Goal: Book appointment/travel/reservation

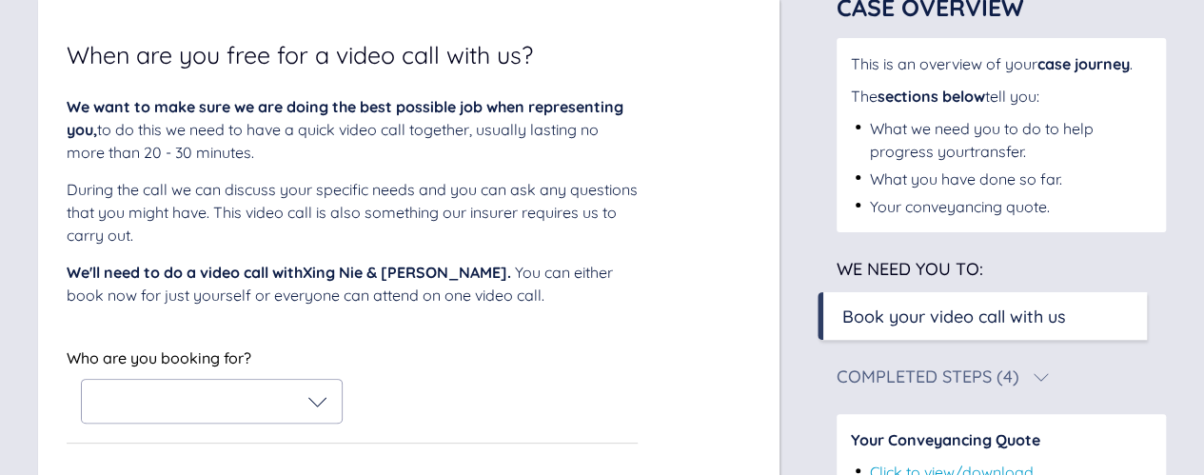
scroll to position [187, 0]
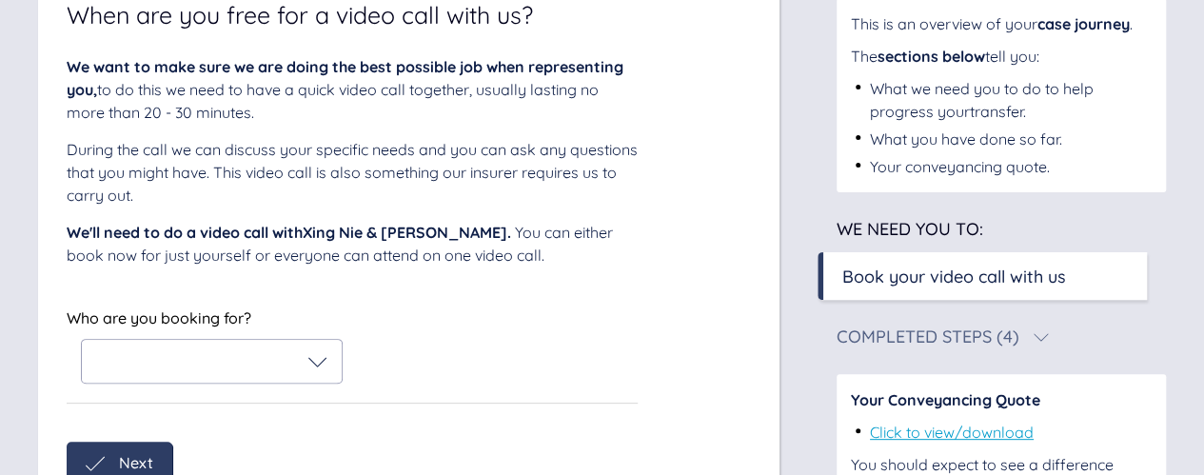
click at [318, 354] on icon at bounding box center [317, 361] width 19 height 19
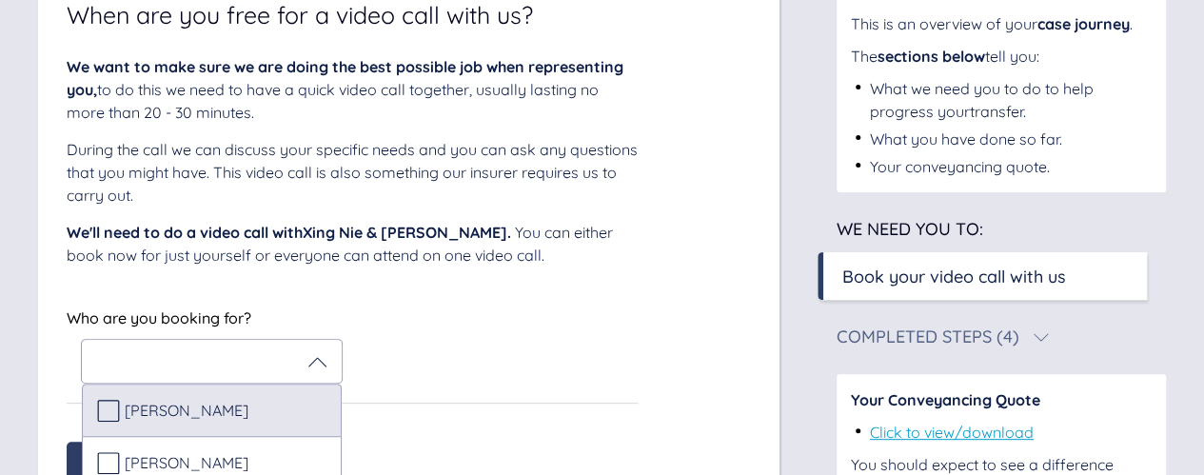
click at [265, 413] on div "[PERSON_NAME]" at bounding box center [211, 410] width 229 height 23
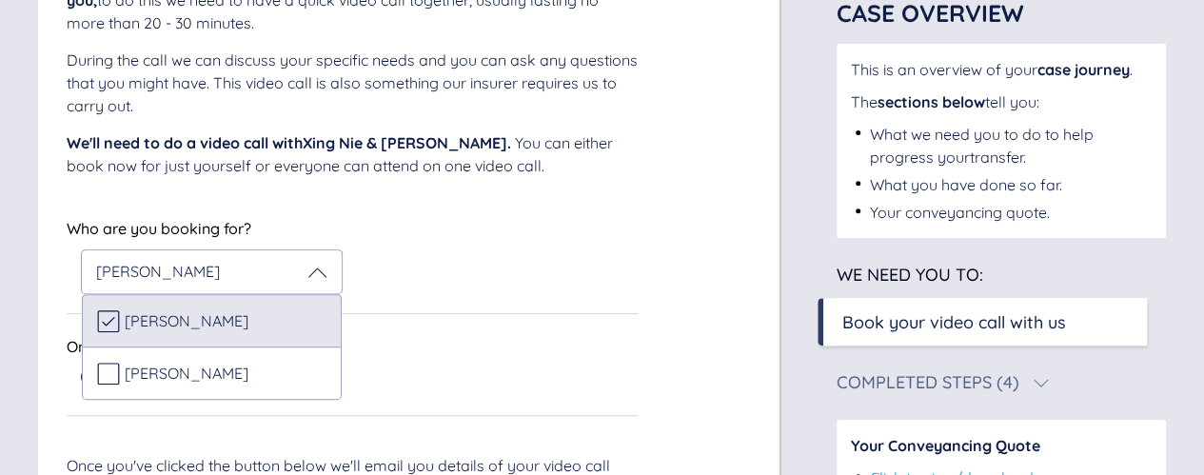
scroll to position [278, 0]
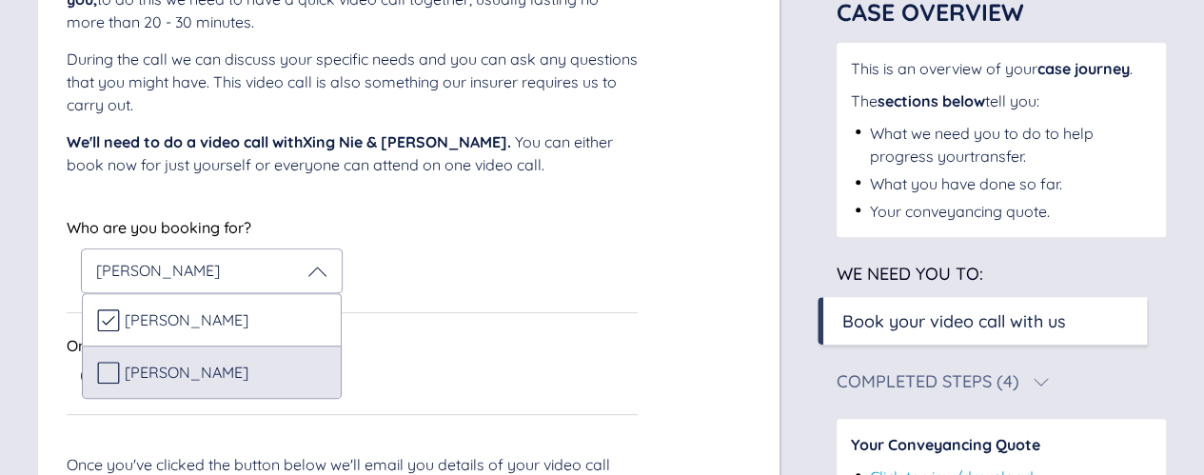
click at [254, 380] on div "[PERSON_NAME]" at bounding box center [211, 372] width 229 height 23
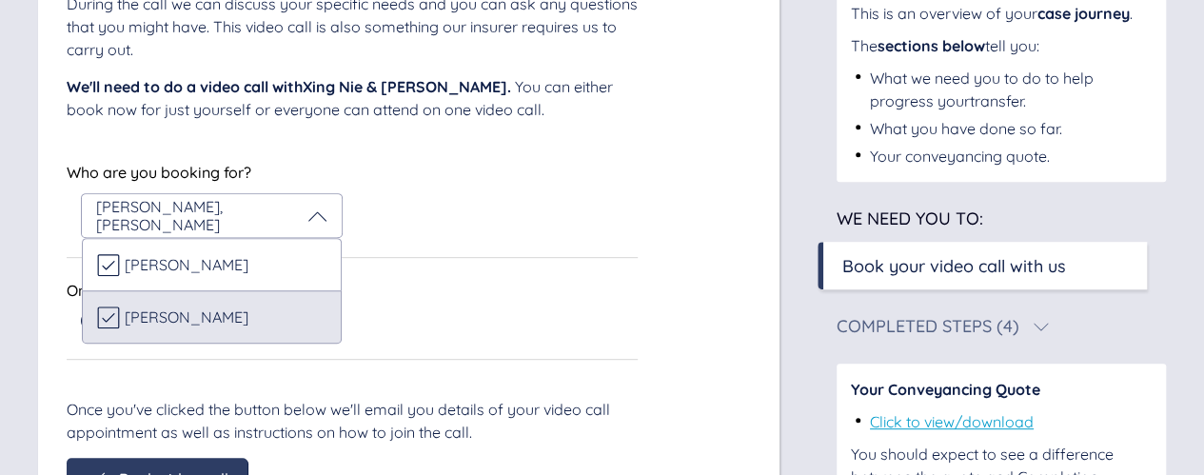
scroll to position [360, 0]
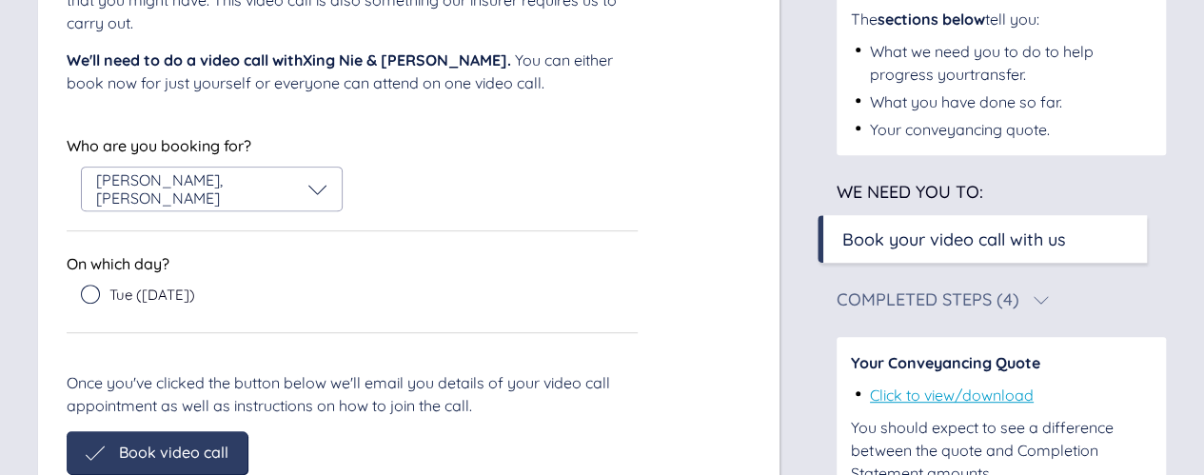
click at [297, 360] on div "We want to make sure we are doing the best possible job when representing you, …" at bounding box center [352, 178] width 571 height 591
click at [173, 302] on div "Tue ([DATE])" at bounding box center [138, 293] width 114 height 19
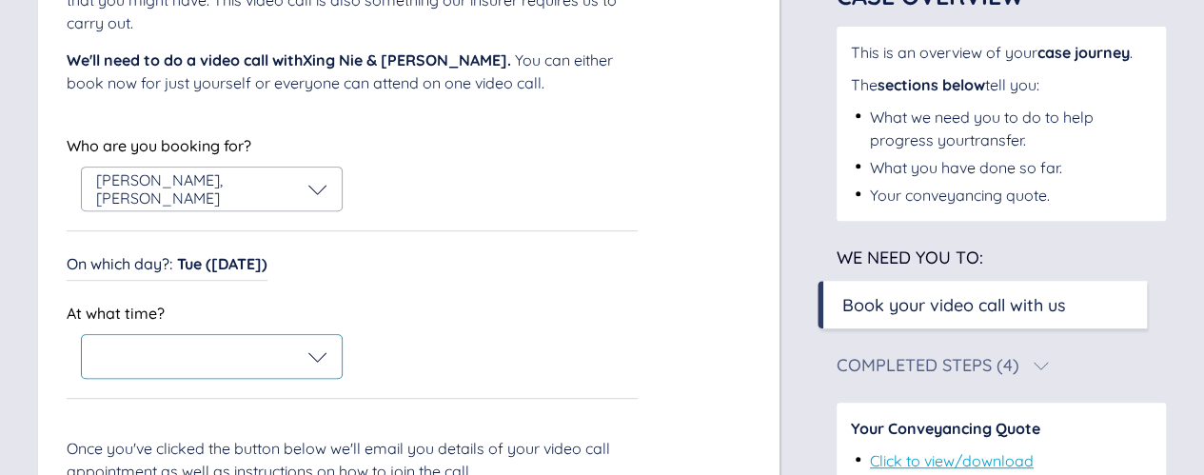
click at [179, 358] on div at bounding box center [211, 356] width 231 height 19
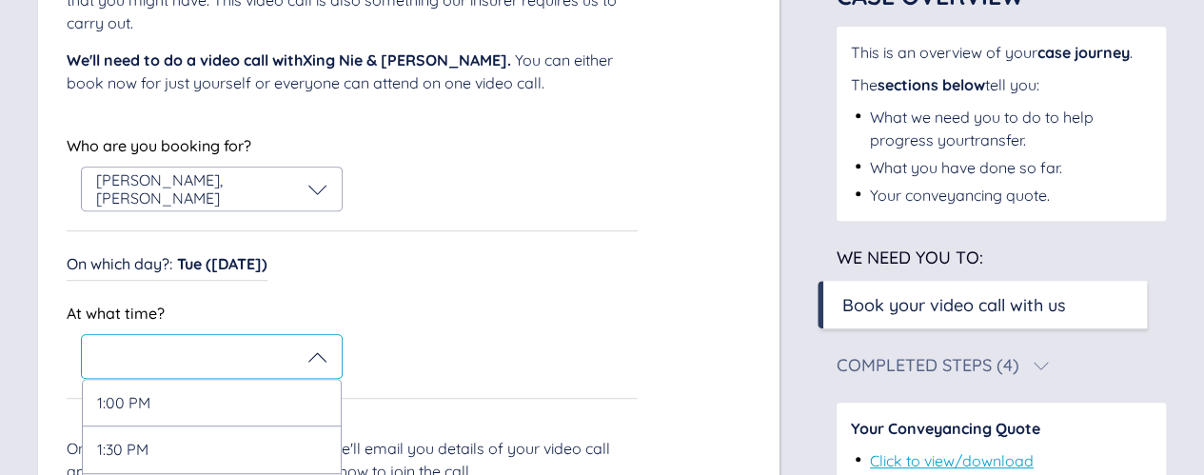
scroll to position [518, 0]
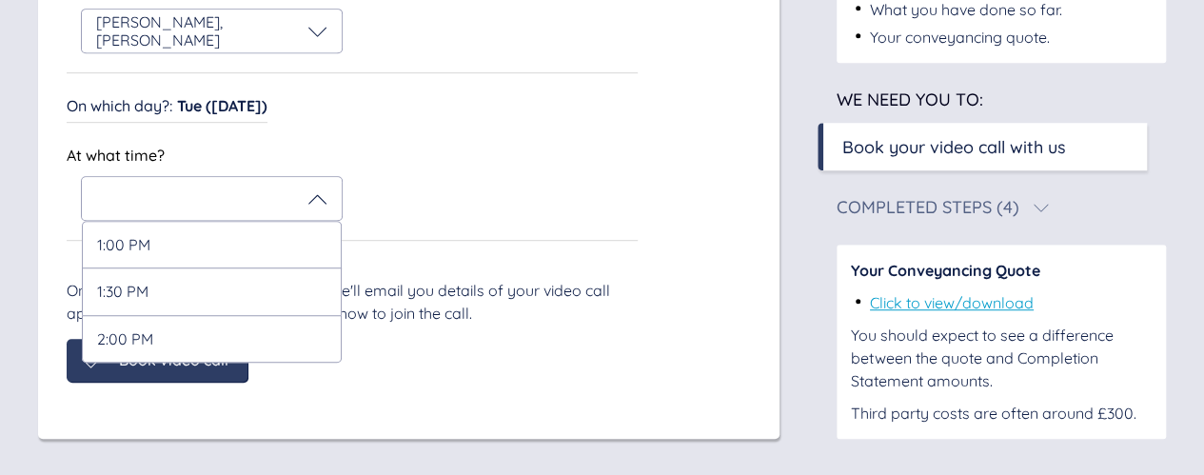
click at [604, 280] on div "Once you've clicked the button below we'll email you details of your video call…" at bounding box center [352, 302] width 571 height 46
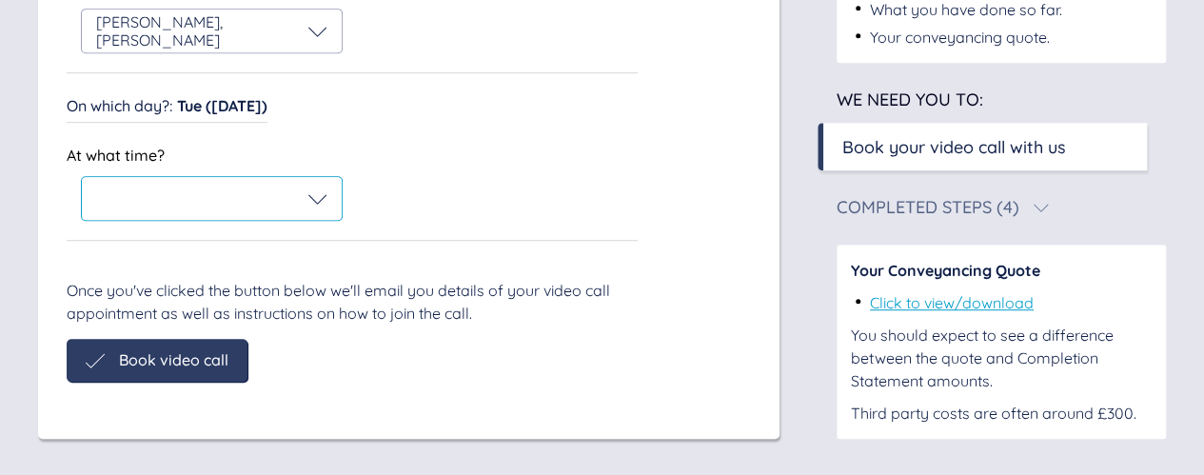
click at [318, 196] on icon at bounding box center [317, 198] width 19 height 19
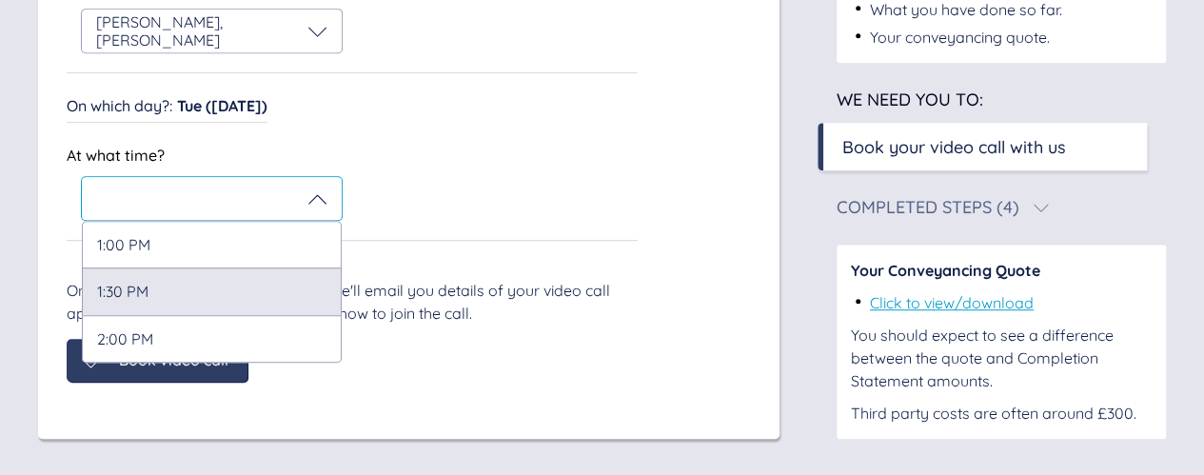
click at [241, 291] on div "1:30 PM" at bounding box center [212, 290] width 260 height 47
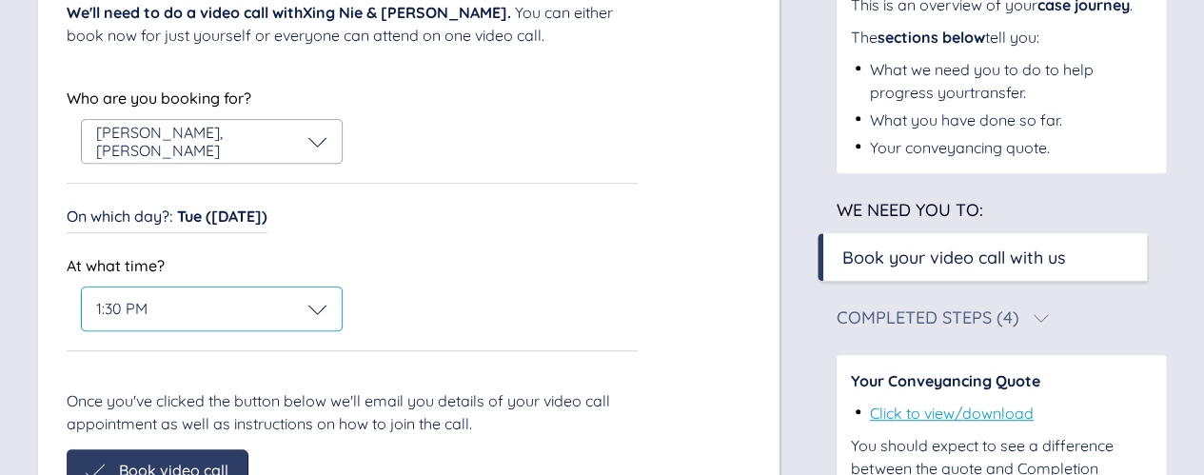
scroll to position [434, 0]
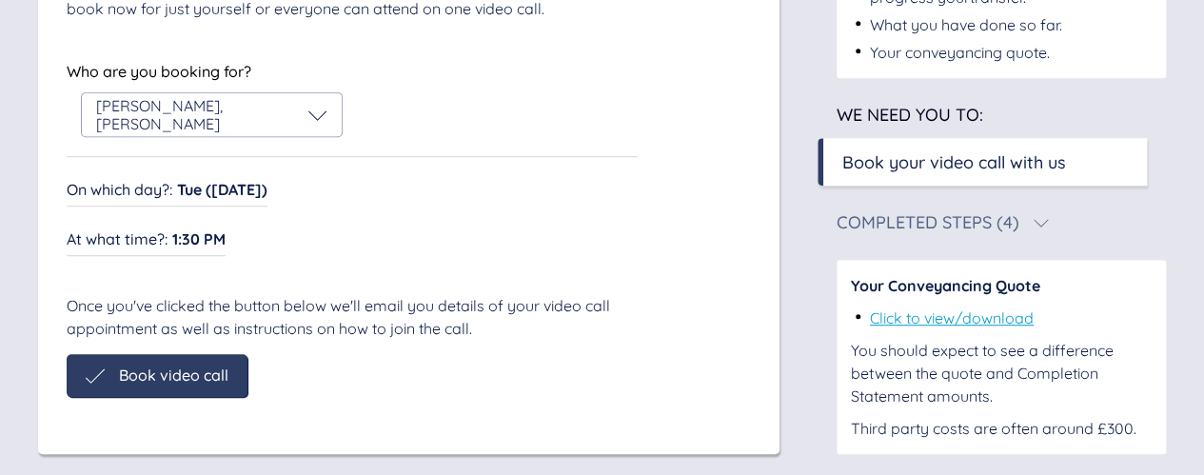
click at [155, 445] on div "When are you free for a video call with us? We want to make sure we are doing t…" at bounding box center [408, 81] width 741 height 745
click at [182, 379] on span "Book video call" at bounding box center [173, 374] width 109 height 17
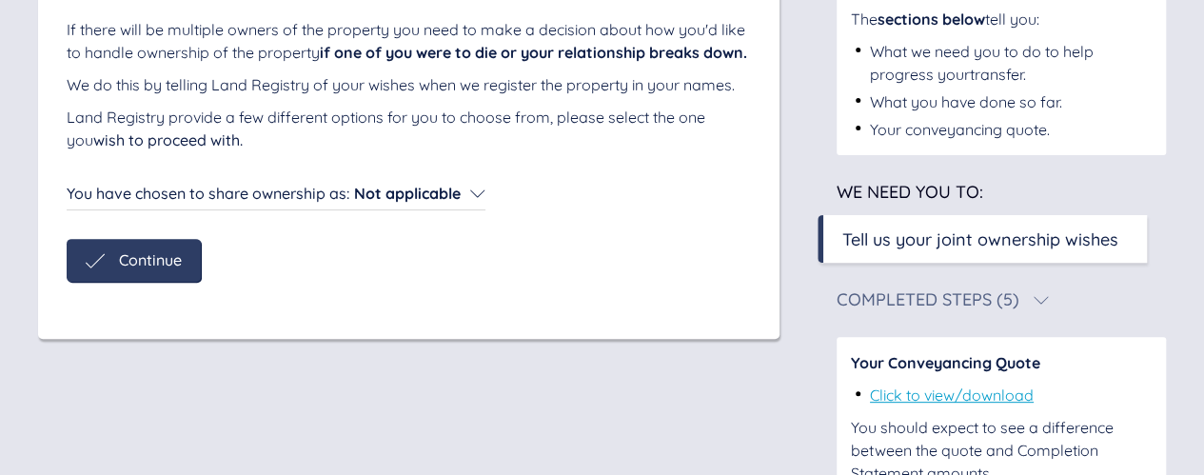
scroll to position [226, 0]
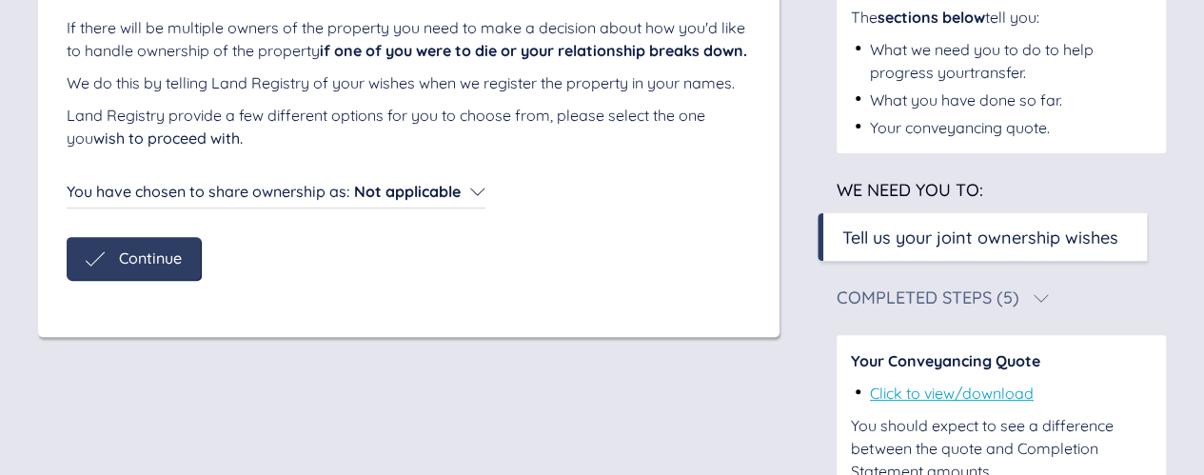
click at [395, 201] on span "Not applicable" at bounding box center [407, 191] width 107 height 19
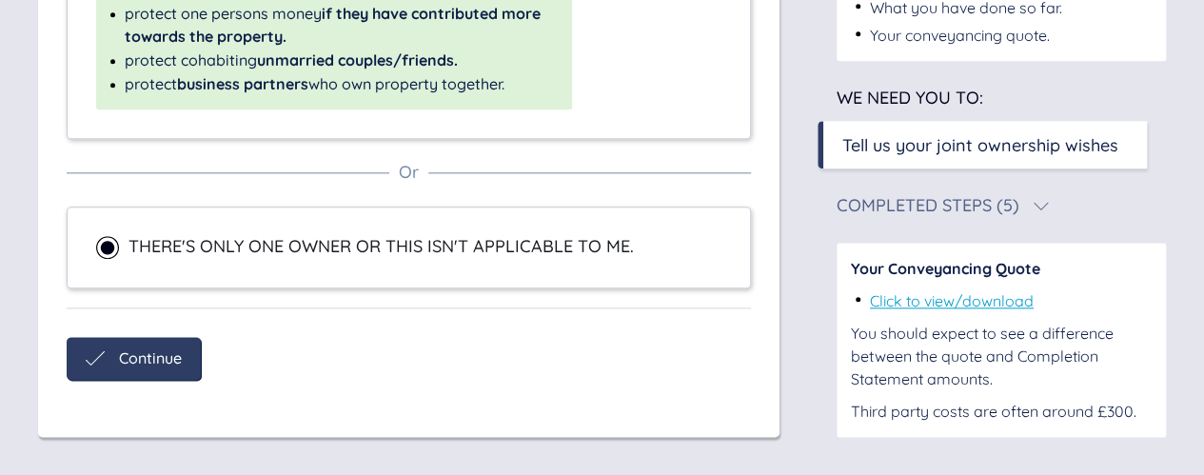
scroll to position [1043, 0]
click at [173, 366] on span "Continue" at bounding box center [150, 357] width 63 height 17
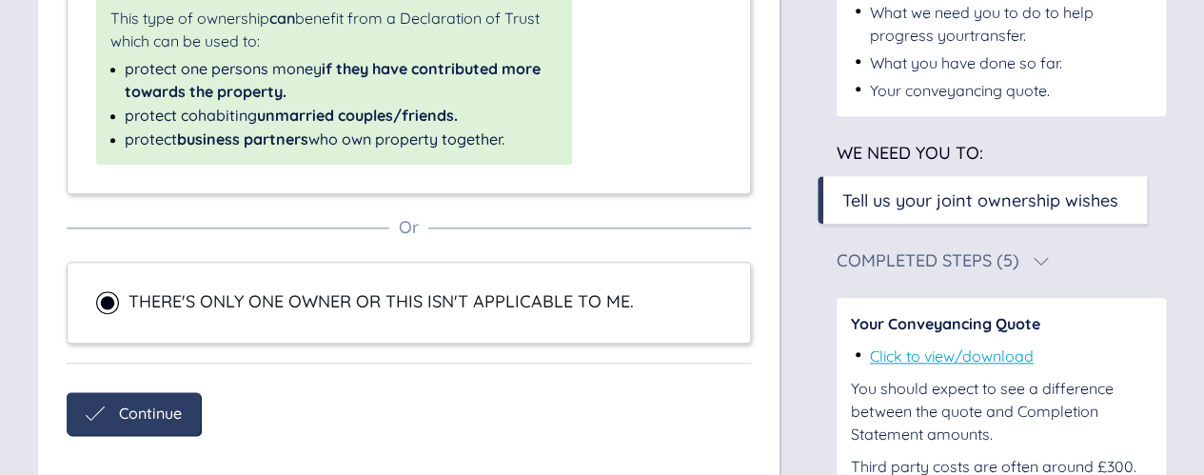
scroll to position [978, 0]
click at [127, 421] on span "Continue" at bounding box center [150, 412] width 63 height 17
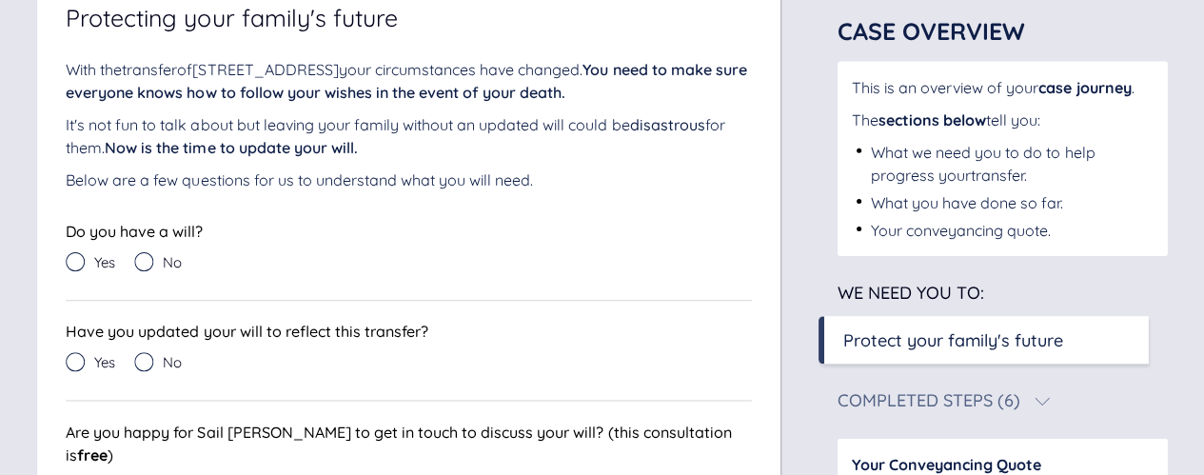
scroll to position [185, 0]
click at [151, 258] on icon at bounding box center [144, 261] width 19 height 19
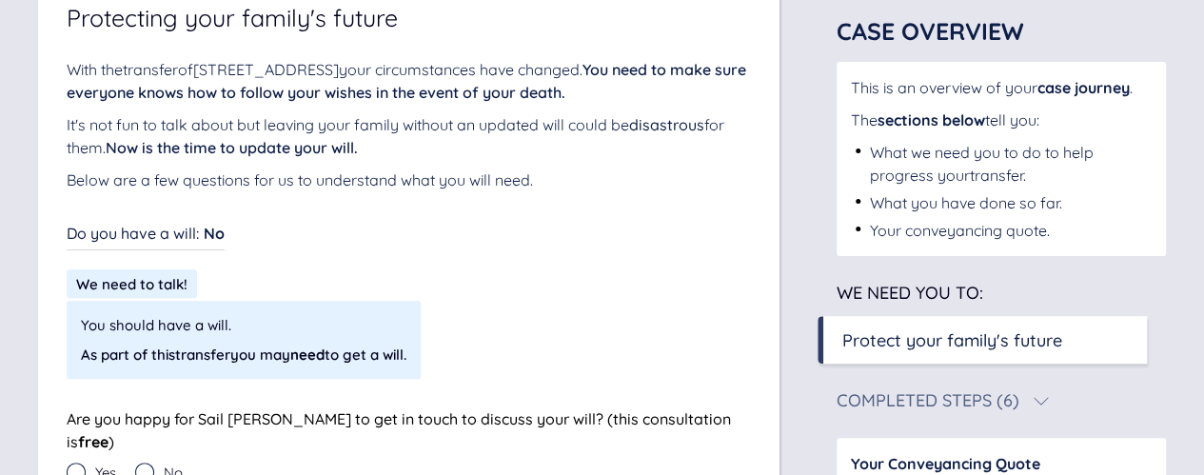
scroll to position [346, 0]
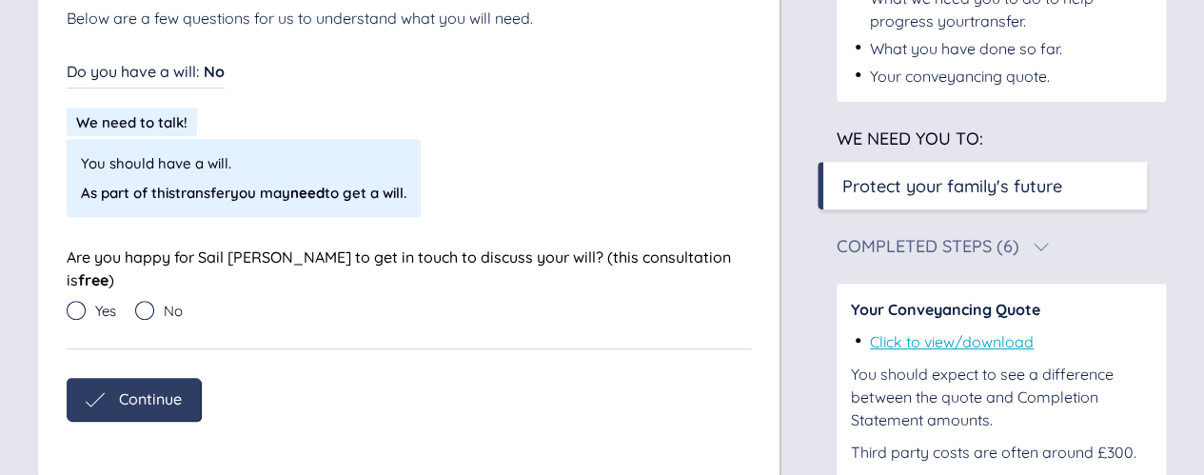
click at [152, 301] on icon at bounding box center [144, 310] width 19 height 19
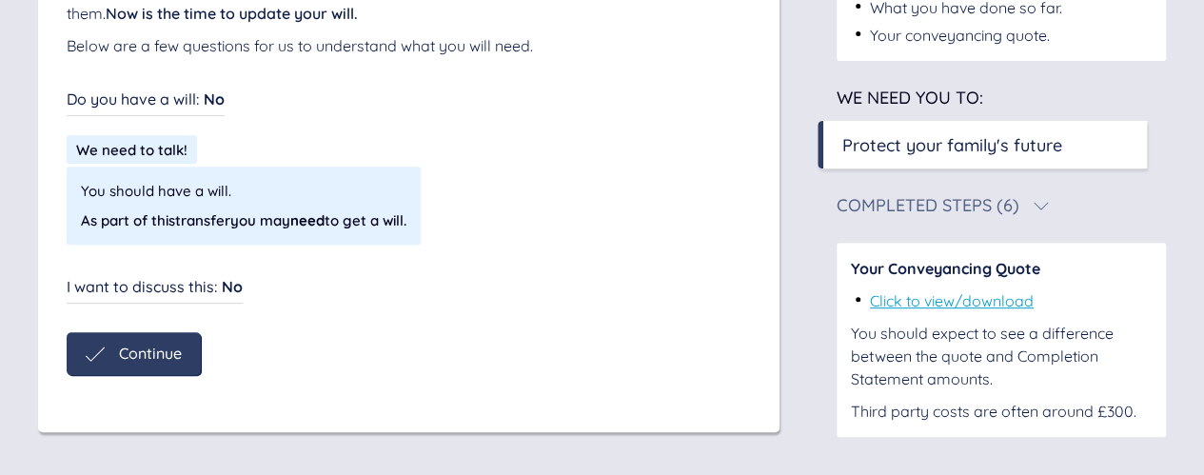
scroll to position [318, 0]
click at [163, 343] on div "Continue" at bounding box center [134, 354] width 134 height 43
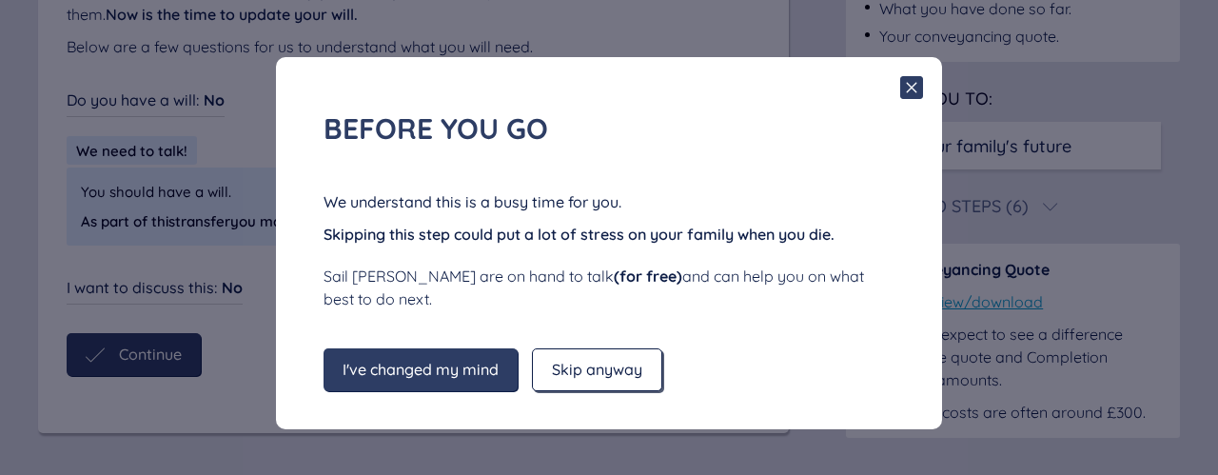
click at [568, 365] on span "Skip anyway" at bounding box center [597, 369] width 90 height 17
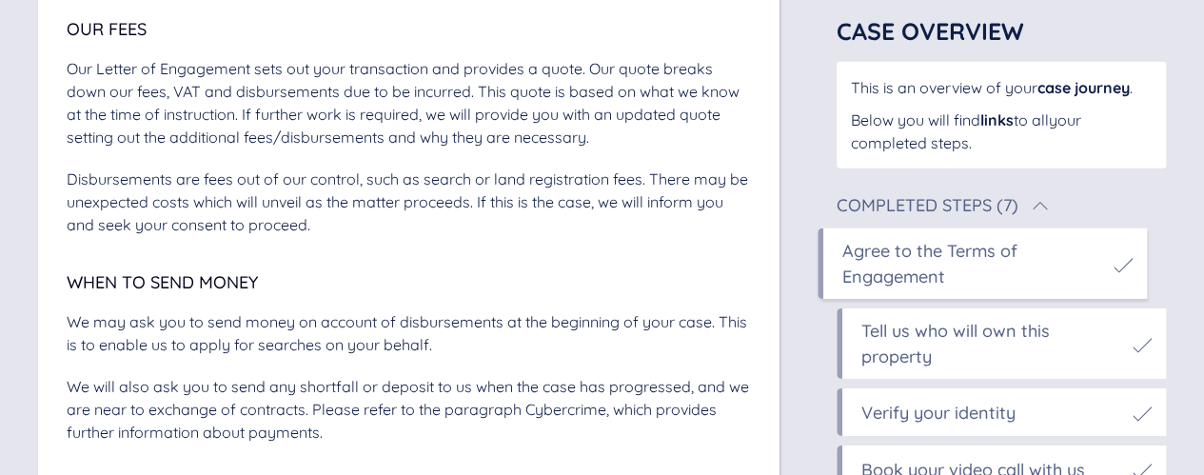
scroll to position [2932, 0]
